Goal: Task Accomplishment & Management: Manage account settings

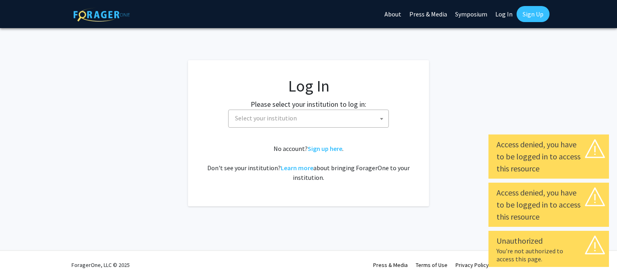
click at [505, 14] on link "Log In" at bounding box center [503, 14] width 25 height 28
select select "34"
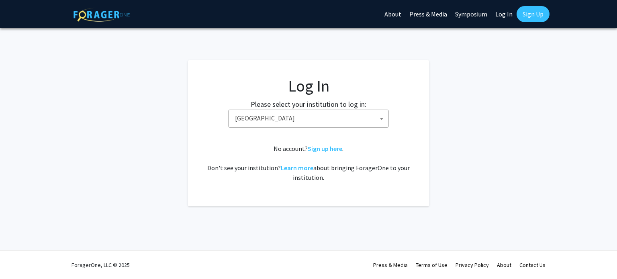
click at [500, 16] on link "Log In" at bounding box center [503, 14] width 25 height 28
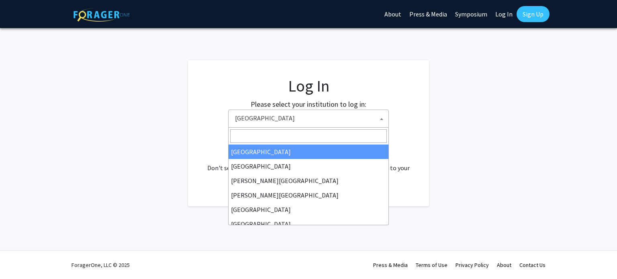
click at [336, 120] on span "[GEOGRAPHIC_DATA]" at bounding box center [310, 118] width 157 height 16
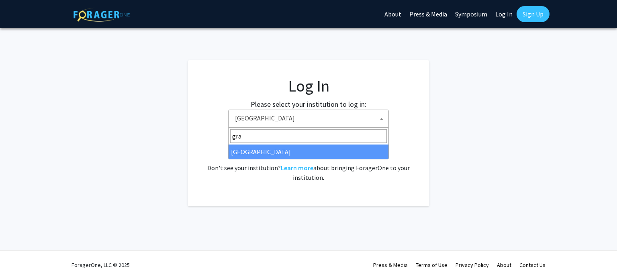
type input "gra"
select select "23"
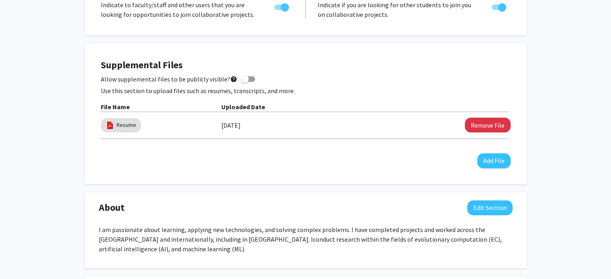
scroll to position [220, 0]
click at [479, 129] on button "Remove File" at bounding box center [487, 125] width 46 height 15
